Goal: Information Seeking & Learning: Learn about a topic

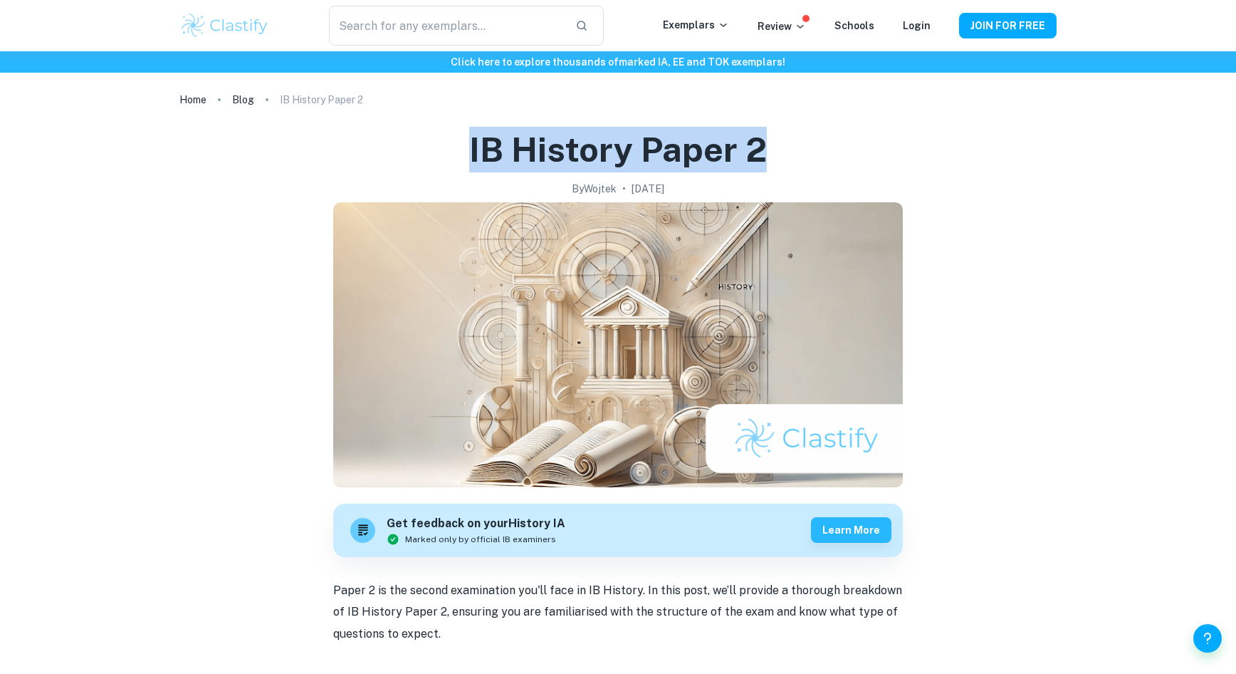
drag, startPoint x: 469, startPoint y: 152, endPoint x: 795, endPoint y: 155, distance: 326.9
copy h1 "IB History Paper 2"
click at [251, 96] on link "Blog" at bounding box center [243, 100] width 22 height 20
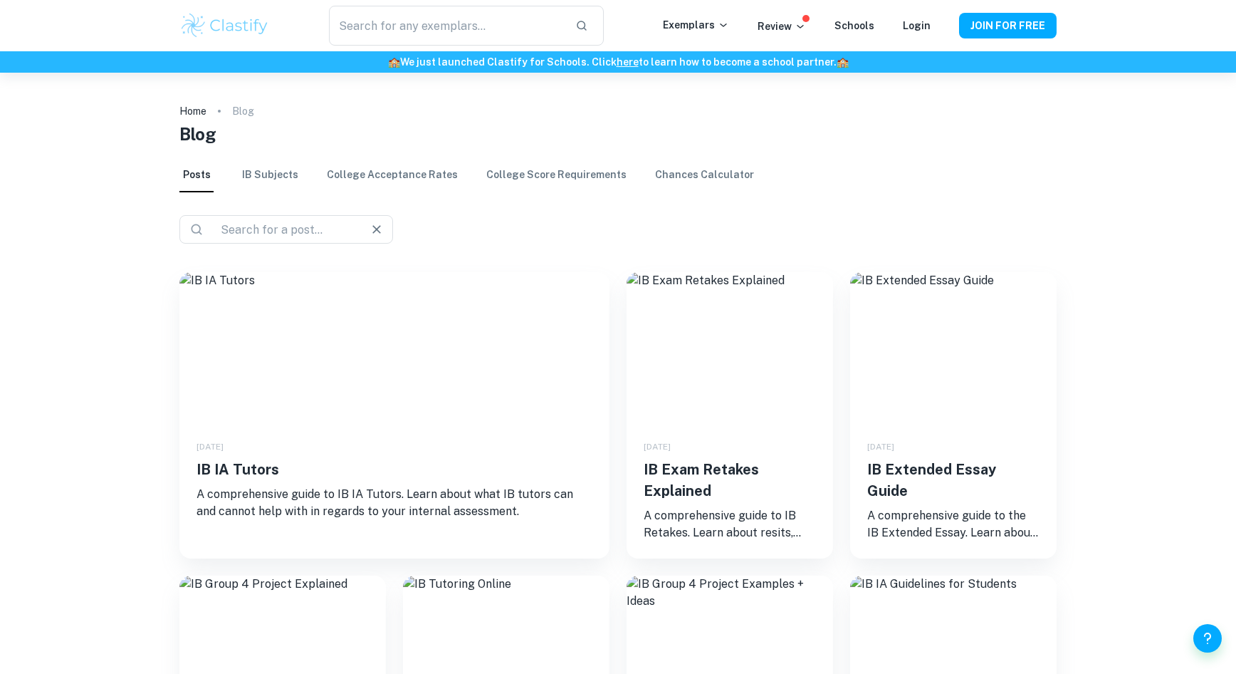
click at [254, 216] on div "​ ​" at bounding box center [286, 229] width 214 height 28
paste input "IB History Paper 2"
type input "IB History Paper 1"
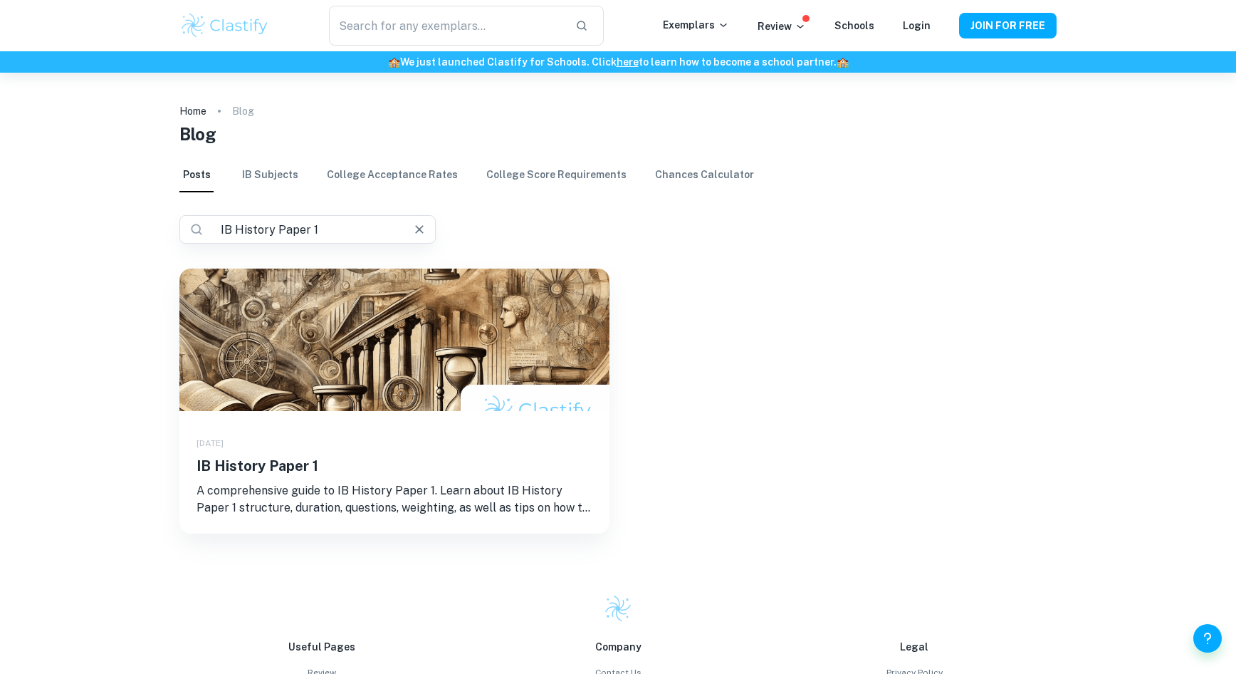
click at [321, 363] on img at bounding box center [394, 339] width 430 height 142
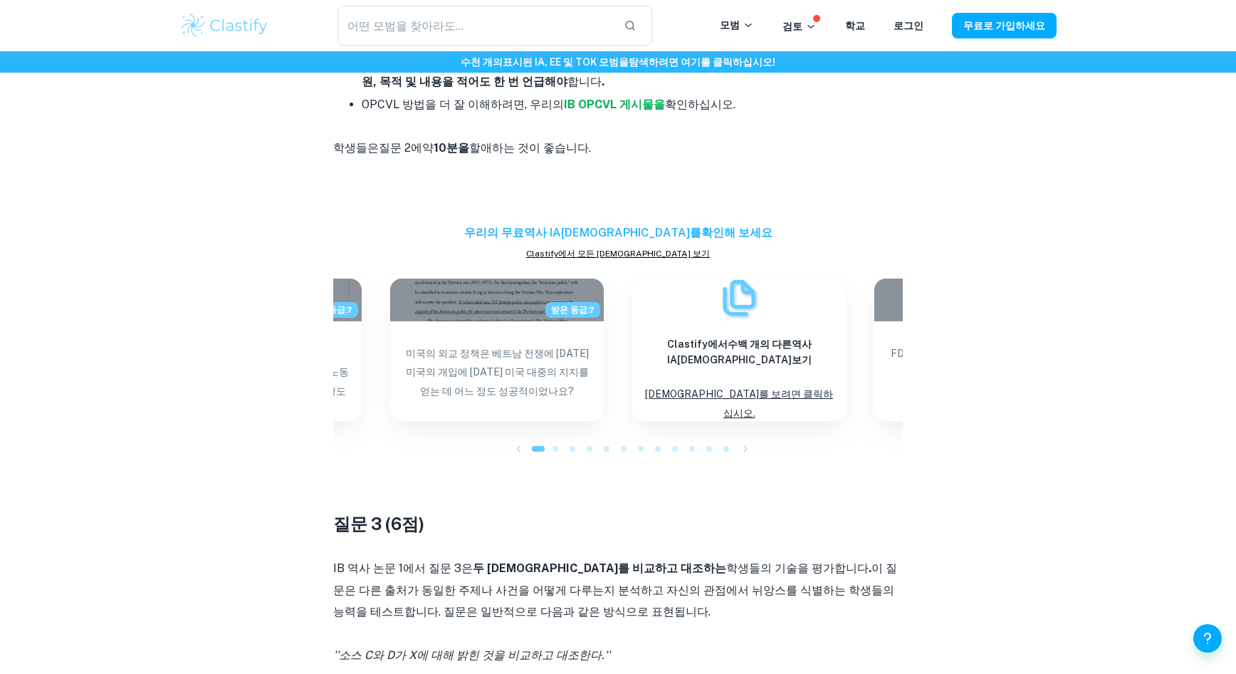
scroll to position [2022, 0]
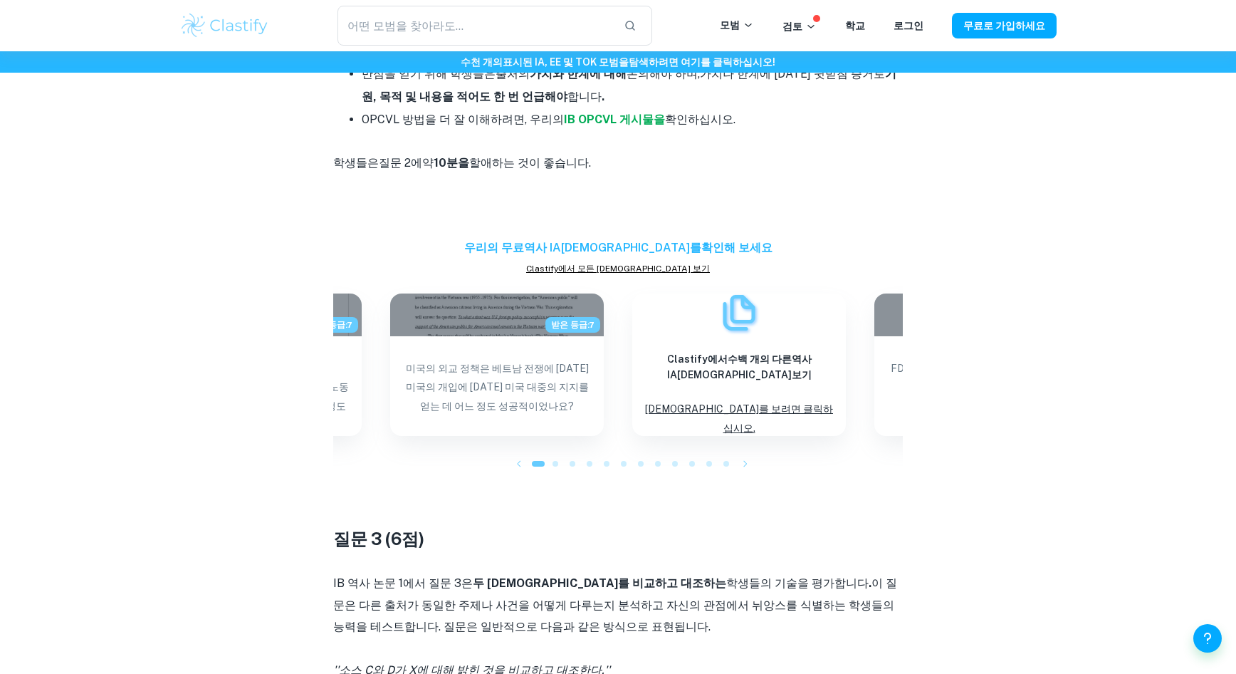
drag, startPoint x: 584, startPoint y: 454, endPoint x: 549, endPoint y: 546, distance: 98.3
click at [549, 546] on div "논문 1은 IB 역사 평가에서 접하게 될 첫 번째 시험입니다. 다른 논문들과는 달리, 그것은 눈에 띄게 짧고 독특한 기술을 요구한다. 이 게시…" at bounding box center [618, 21] width 570 height 2929
click at [549, 573] on p "IB 역사 논문 1에서 질문 3은 두 출처를 비교하고 대조하는 학생들의 기술을 평가합니다 . 이 질문은 다른 출처가 동일한 주제나 사건을 어떻…" at bounding box center [618, 605] width 570 height 65
drag, startPoint x: 549, startPoint y: 546, endPoint x: 566, endPoint y: 457, distance: 90.6
click at [566, 457] on div "논문 1은 IB 역사 평가에서 접하게 될 첫 번째 시험입니다. 다른 논문들과는 달리, 그것은 눈에 띄게 짧고 독특한 기술을 요구한다. 이 게시…" at bounding box center [618, 21] width 570 height 2929
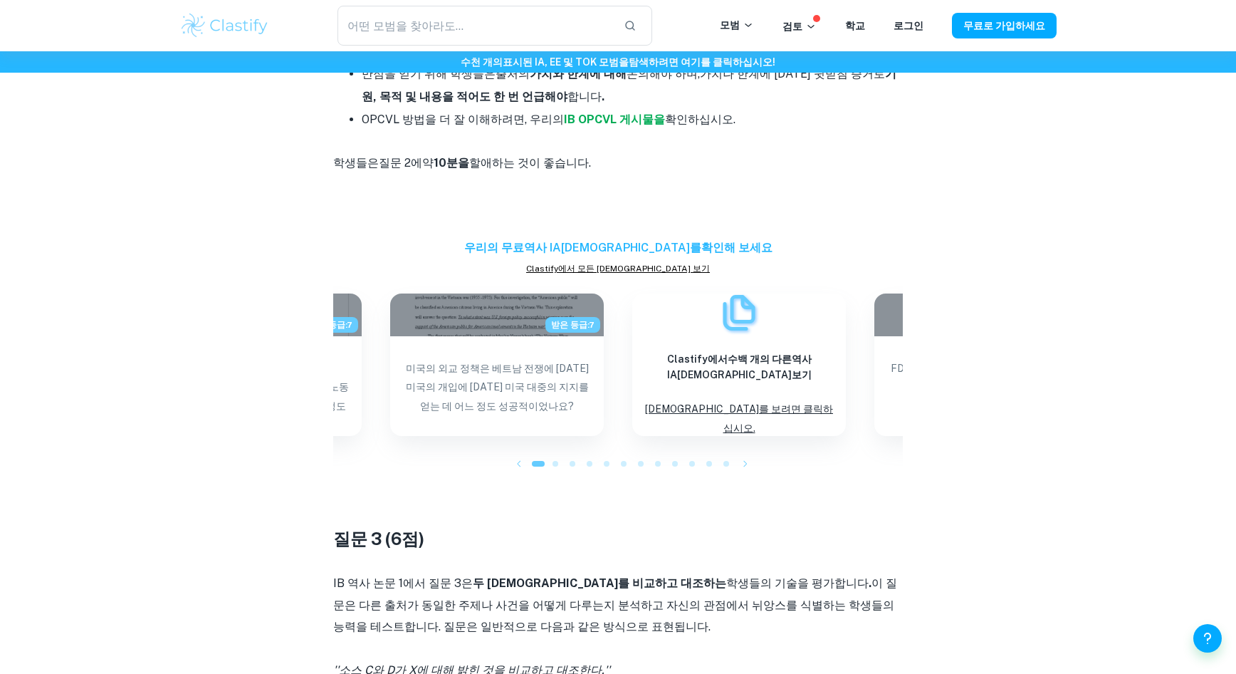
drag, startPoint x: 566, startPoint y: 457, endPoint x: 555, endPoint y: 544, distance: 87.6
click at [555, 544] on div "논문 1은 IB 역사 평가에서 접하게 될 첫 번째 시험입니다. 다른 논문들과는 달리, 그것은 눈에 띄게 짧고 독특한 기술을 요구한다. 이 게시…" at bounding box center [618, 21] width 570 height 2929
click at [555, 573] on p "IB 역사 논문 1에서 질문 3은 두 출처를 비교하고 대조하는 학생들의 기술을 평가합니다 . 이 질문은 다른 출처가 동일한 주제나 사건을 어떻…" at bounding box center [618, 605] width 570 height 65
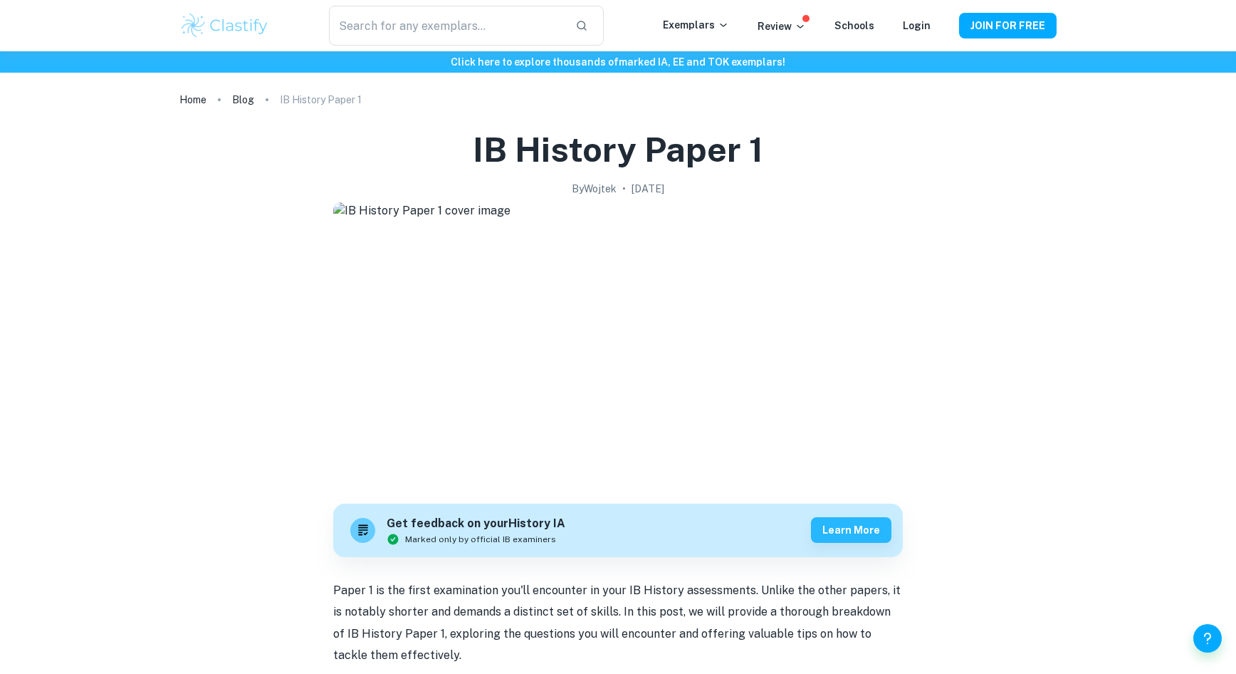
click at [552, 147] on h1 "IB History Paper 1" at bounding box center [618, 150] width 291 height 46
